Goal: Information Seeking & Learning: Learn about a topic

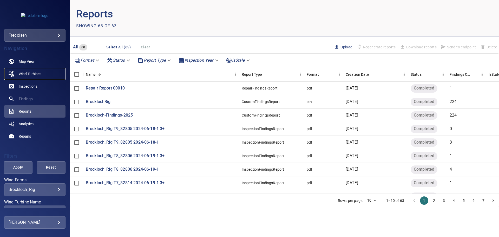
click at [39, 72] on span "Wind Turbines" at bounding box center [30, 73] width 23 height 5
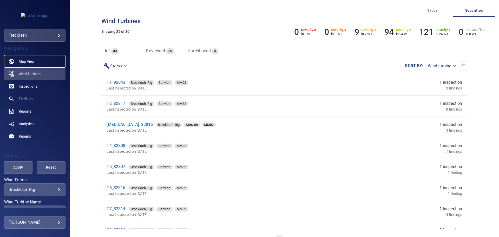
click at [36, 61] on link "Map View" at bounding box center [34, 61] width 61 height 12
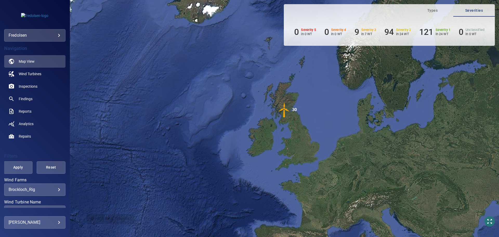
click at [53, 188] on body "**********" at bounding box center [249, 118] width 499 height 237
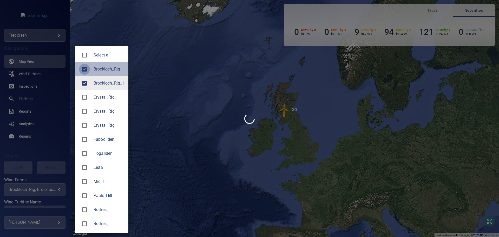
type input "**********"
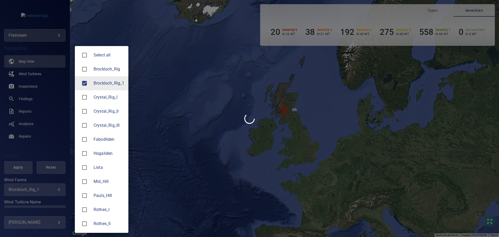
click at [40, 74] on div at bounding box center [249, 118] width 499 height 237
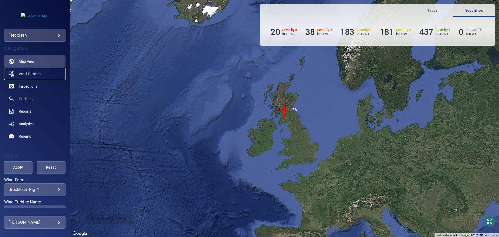
click at [40, 74] on span "Wind Turbines" at bounding box center [30, 73] width 23 height 5
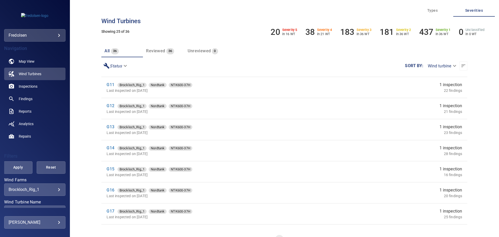
scroll to position [208, 0]
click at [28, 60] on span "Map View" at bounding box center [27, 61] width 16 height 5
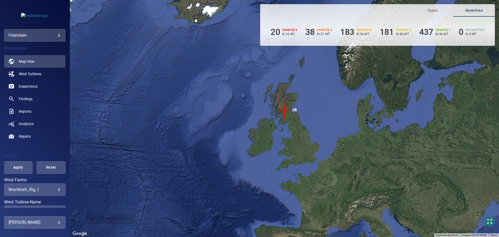
click at [285, 109] on img "36" at bounding box center [284, 110] width 16 height 16
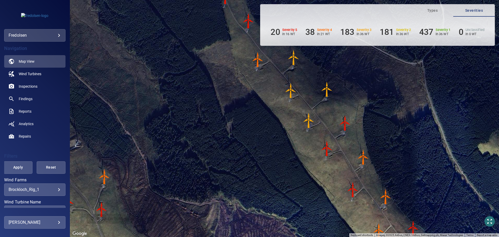
drag, startPoint x: 279, startPoint y: 83, endPoint x: 253, endPoint y: 197, distance: 117.7
click at [254, 200] on div "To navigate, press the arrow keys. To activate drag with keyboard, press Alt + …" at bounding box center [284, 118] width 429 height 237
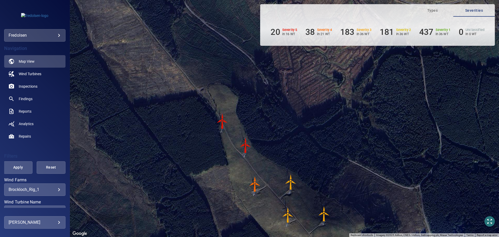
drag, startPoint x: 240, startPoint y: 159, endPoint x: 247, endPoint y: 124, distance: 35.5
click at [247, 124] on div "To navigate, press the arrow keys. To activate drag with keyboard, press Alt + …" at bounding box center [284, 118] width 429 height 237
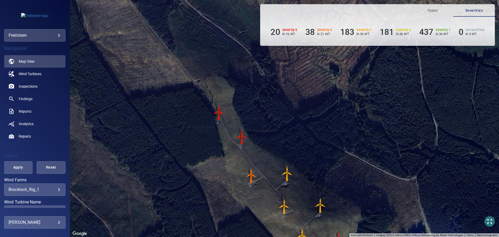
click at [242, 134] on img "G02" at bounding box center [242, 137] width 16 height 16
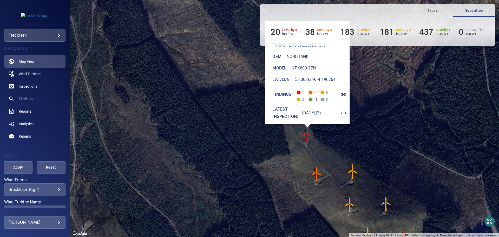
drag, startPoint x: 343, startPoint y: 90, endPoint x: 310, endPoint y: 110, distance: 38.8
drag, startPoint x: 310, startPoint y: 110, endPoint x: 343, endPoint y: 108, distance: 33.3
drag, startPoint x: 343, startPoint y: 108, endPoint x: 323, endPoint y: 117, distance: 22.0
click at [323, 117] on div "G02 Farm : Brockloch_Rig_1 Oem : Nordtank Model : NTK600-37H Lat/Lon : 55.30260…" at bounding box center [308, 72] width 81 height 103
click at [345, 93] on icon "button" at bounding box center [343, 94] width 5 height 3
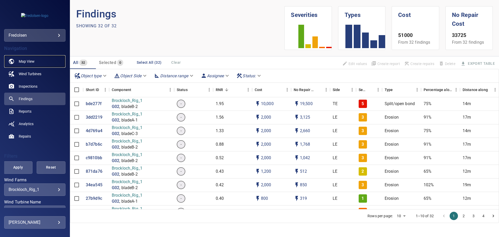
click at [30, 62] on span "Map View" at bounding box center [27, 61] width 16 height 5
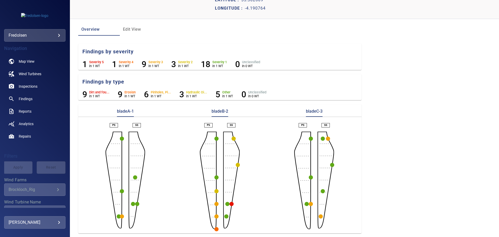
scroll to position [28, 0]
click at [122, 216] on circle "button" at bounding box center [122, 215] width 4 height 4
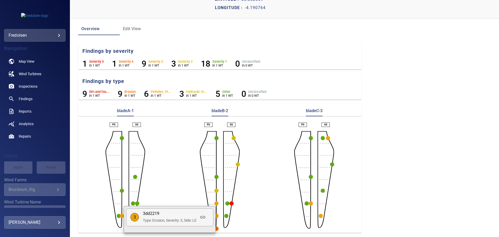
click at [230, 202] on div at bounding box center [249, 118] width 499 height 237
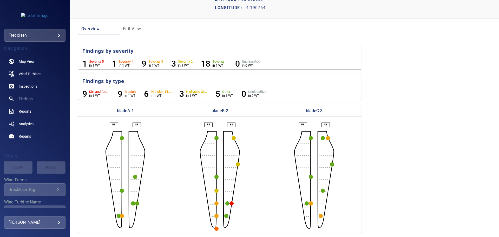
click at [230, 202] on circle "button" at bounding box center [231, 203] width 4 height 4
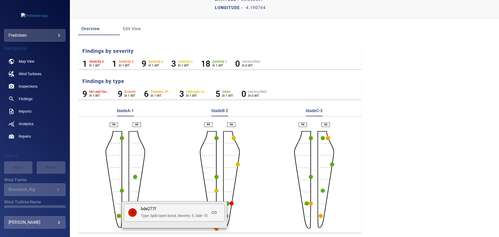
click at [230, 202] on div at bounding box center [249, 118] width 499 height 237
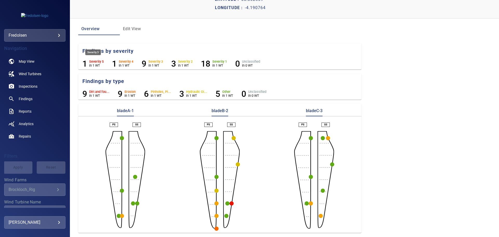
click at [85, 63] on h6 "1" at bounding box center [84, 64] width 5 height 10
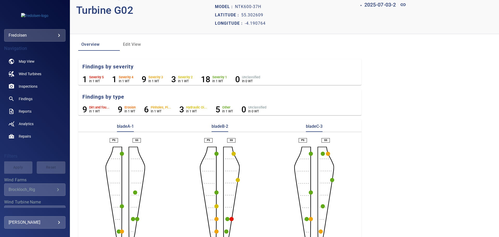
scroll to position [0, 0]
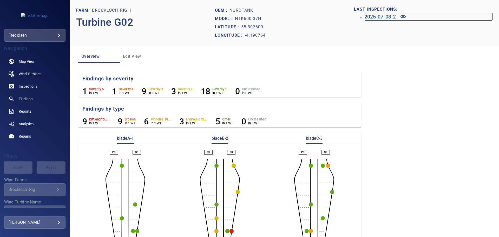
click at [375, 17] on h6 "2025-07-03-2" at bounding box center [380, 16] width 32 height 8
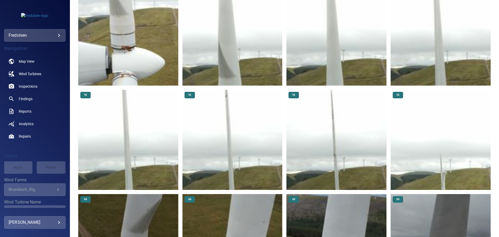
scroll to position [823, 0]
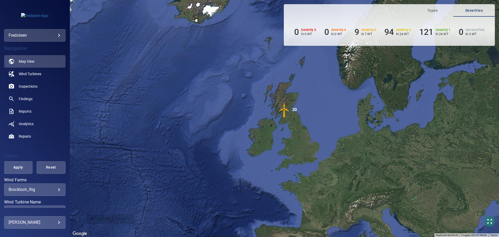
click at [51, 188] on body "**********" at bounding box center [249, 118] width 499 height 237
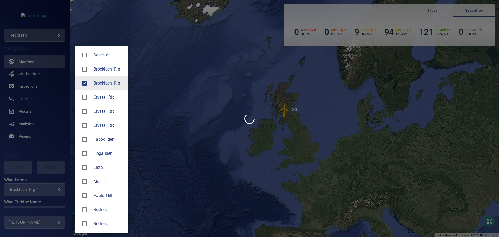
type input "**********"
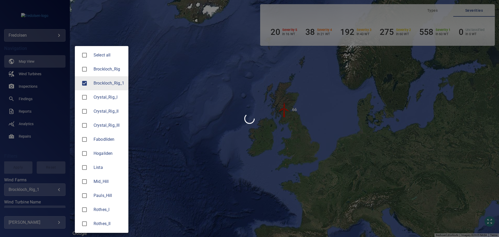
click at [56, 190] on div at bounding box center [249, 118] width 499 height 237
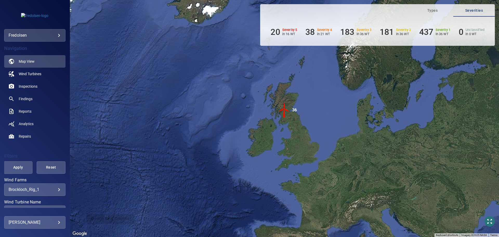
click at [30, 59] on div at bounding box center [249, 118] width 499 height 237
click at [286, 106] on img "36" at bounding box center [284, 110] width 16 height 16
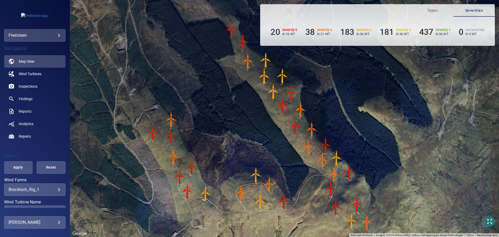
drag, startPoint x: 278, startPoint y: 76, endPoint x: 205, endPoint y: 124, distance: 87.6
click at [203, 126] on div "To navigate, press the arrow keys. To activate drag with keyboard, press Alt + …" at bounding box center [284, 118] width 429 height 237
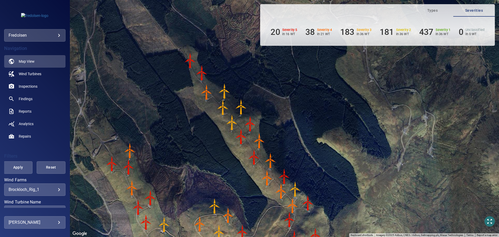
drag, startPoint x: 290, startPoint y: 141, endPoint x: 272, endPoint y: 111, distance: 34.4
click at [272, 105] on div "To navigate, press the arrow keys. To activate drag with keyboard, press Alt + …" at bounding box center [284, 118] width 429 height 237
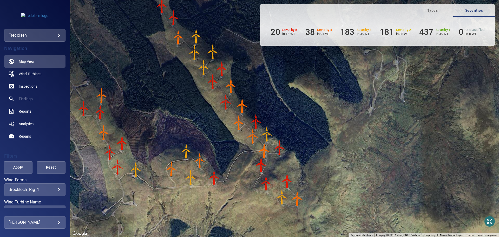
drag, startPoint x: 256, startPoint y: 119, endPoint x: 281, endPoint y: 141, distance: 34.0
click at [256, 119] on img "G14" at bounding box center [256, 121] width 16 height 16
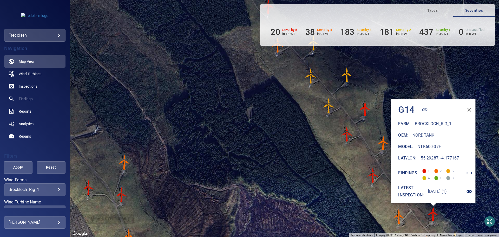
click at [471, 170] on icon "button" at bounding box center [469, 173] width 6 height 6
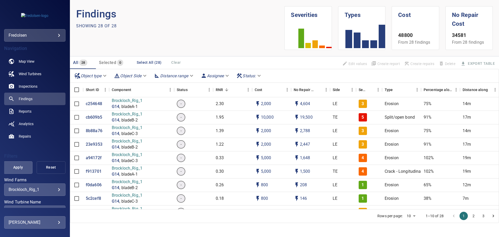
click at [46, 167] on span "Reset" at bounding box center [51, 167] width 16 height 6
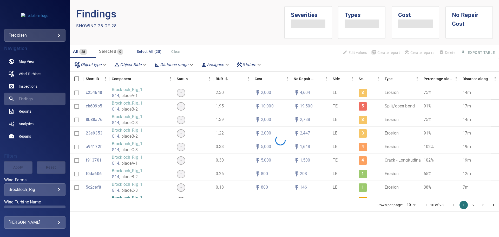
click at [56, 187] on body "**********" at bounding box center [249, 118] width 499 height 237
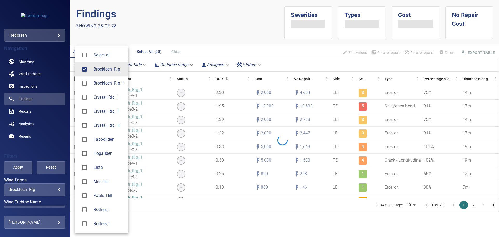
click at [84, 60] on span at bounding box center [84, 55] width 11 height 11
click at [84, 62] on li "Select all" at bounding box center [101, 55] width 53 height 14
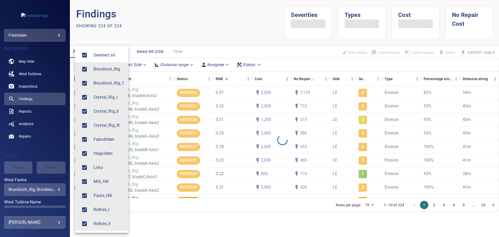
type input "**********"
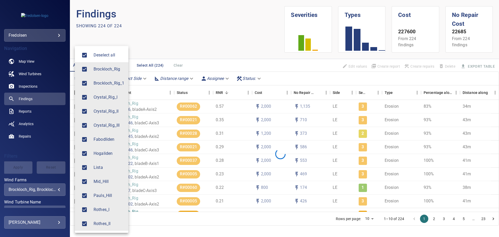
type input "**********"
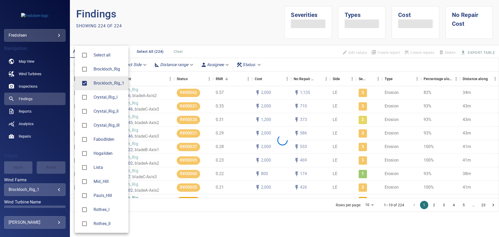
type input "**********"
click at [55, 190] on div at bounding box center [249, 118] width 499 height 237
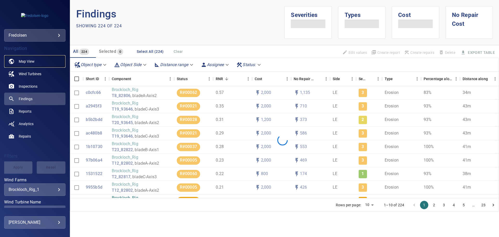
click at [32, 59] on span "Map View" at bounding box center [27, 61] width 16 height 5
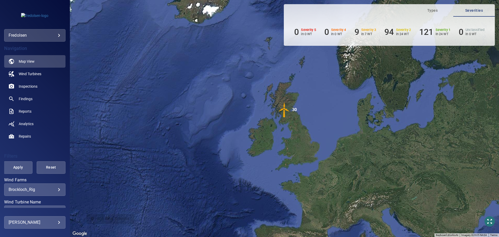
click at [284, 107] on img "30" at bounding box center [284, 110] width 16 height 16
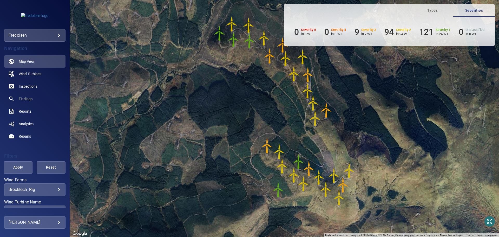
click at [54, 191] on body "**********" at bounding box center [249, 118] width 499 height 237
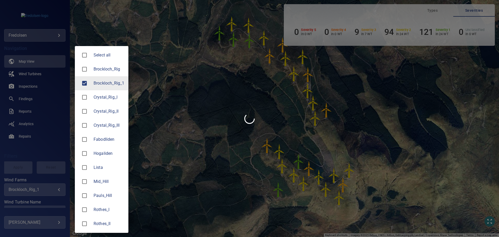
type input "**********"
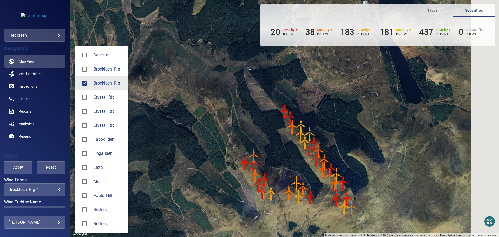
click at [56, 190] on div at bounding box center [249, 118] width 499 height 237
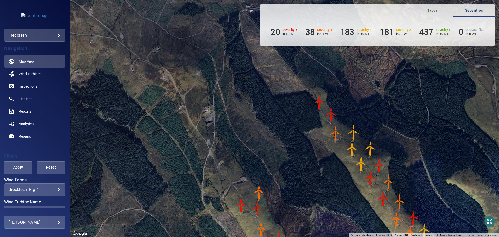
drag, startPoint x: 268, startPoint y: 133, endPoint x: 200, endPoint y: 72, distance: 91.3
click at [200, 72] on div "To navigate, press the arrow keys. To activate drag with keyboard, press Alt + …" at bounding box center [284, 118] width 429 height 237
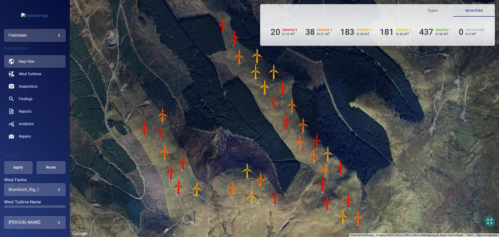
click at [325, 168] on img "G17" at bounding box center [325, 170] width 16 height 16
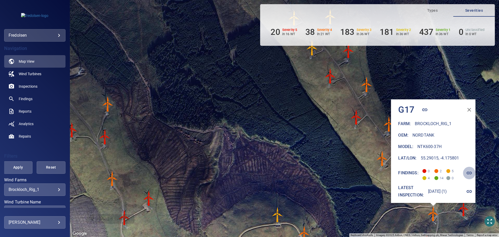
click at [470, 170] on icon "button" at bounding box center [469, 173] width 6 height 6
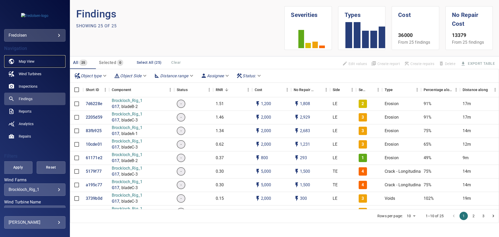
click at [32, 62] on span "Map View" at bounding box center [27, 61] width 16 height 5
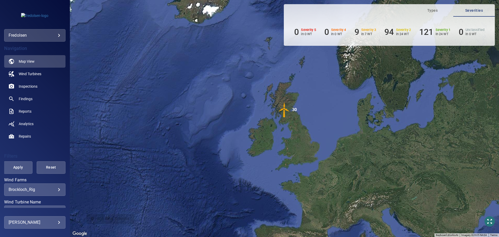
click at [57, 189] on body "**********" at bounding box center [249, 118] width 499 height 237
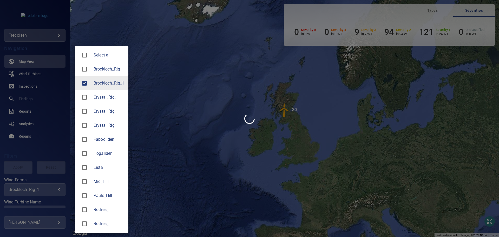
type input "**********"
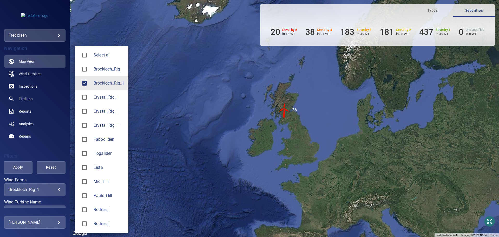
click at [283, 108] on div at bounding box center [249, 118] width 499 height 237
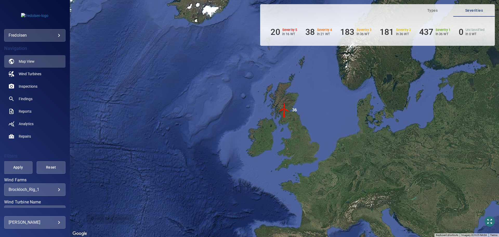
click at [284, 109] on img "36" at bounding box center [284, 110] width 16 height 16
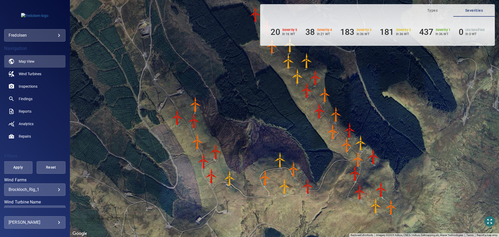
click at [373, 154] on img "G18" at bounding box center [373, 157] width 16 height 16
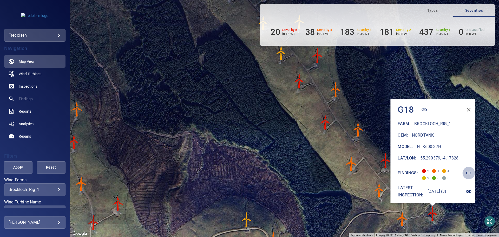
click at [471, 170] on icon "button" at bounding box center [468, 173] width 6 height 6
